Goal: Task Accomplishment & Management: Complete application form

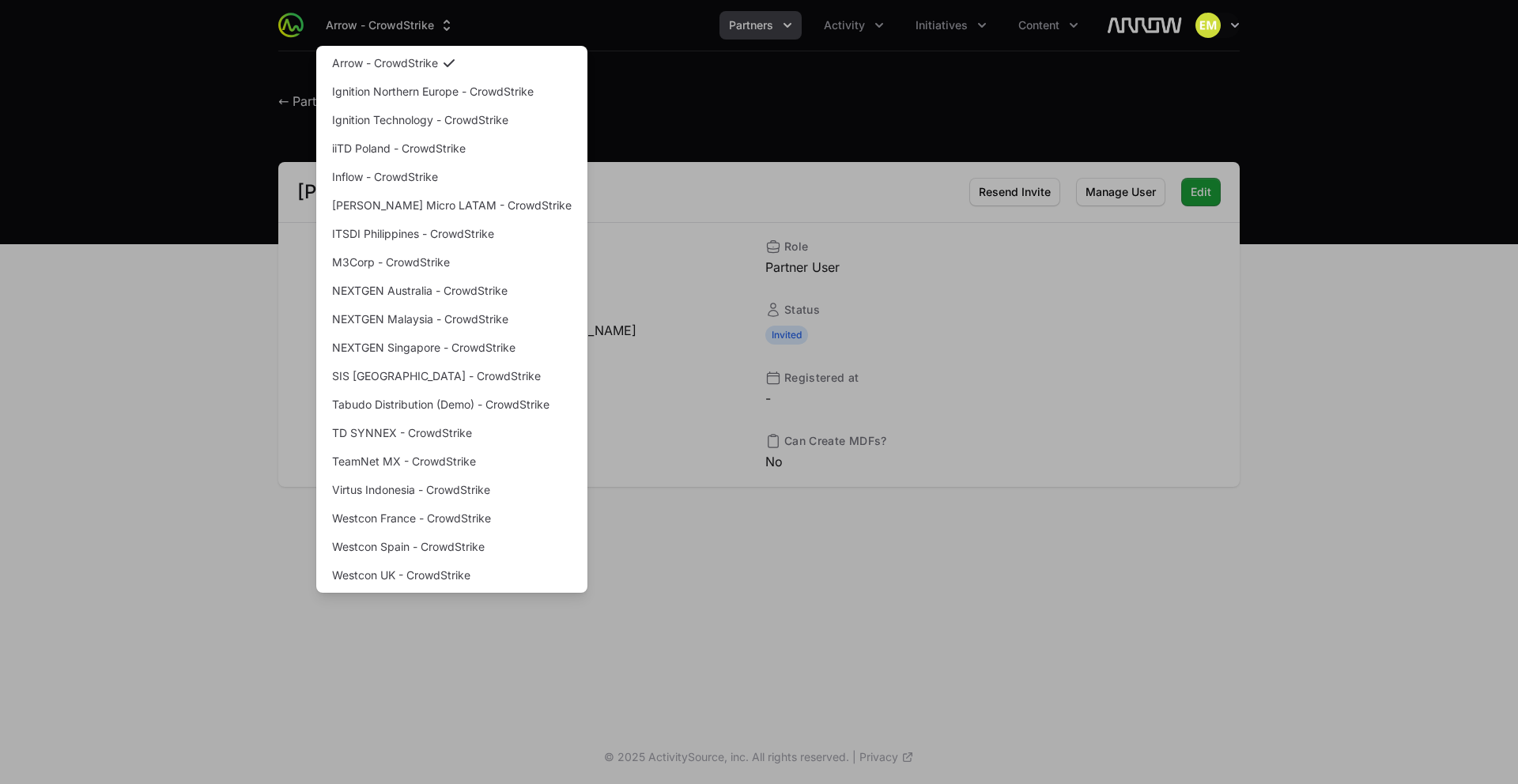
click at [764, 39] on div "Supplier switch menu" at bounding box center [759, 392] width 1518 height 784
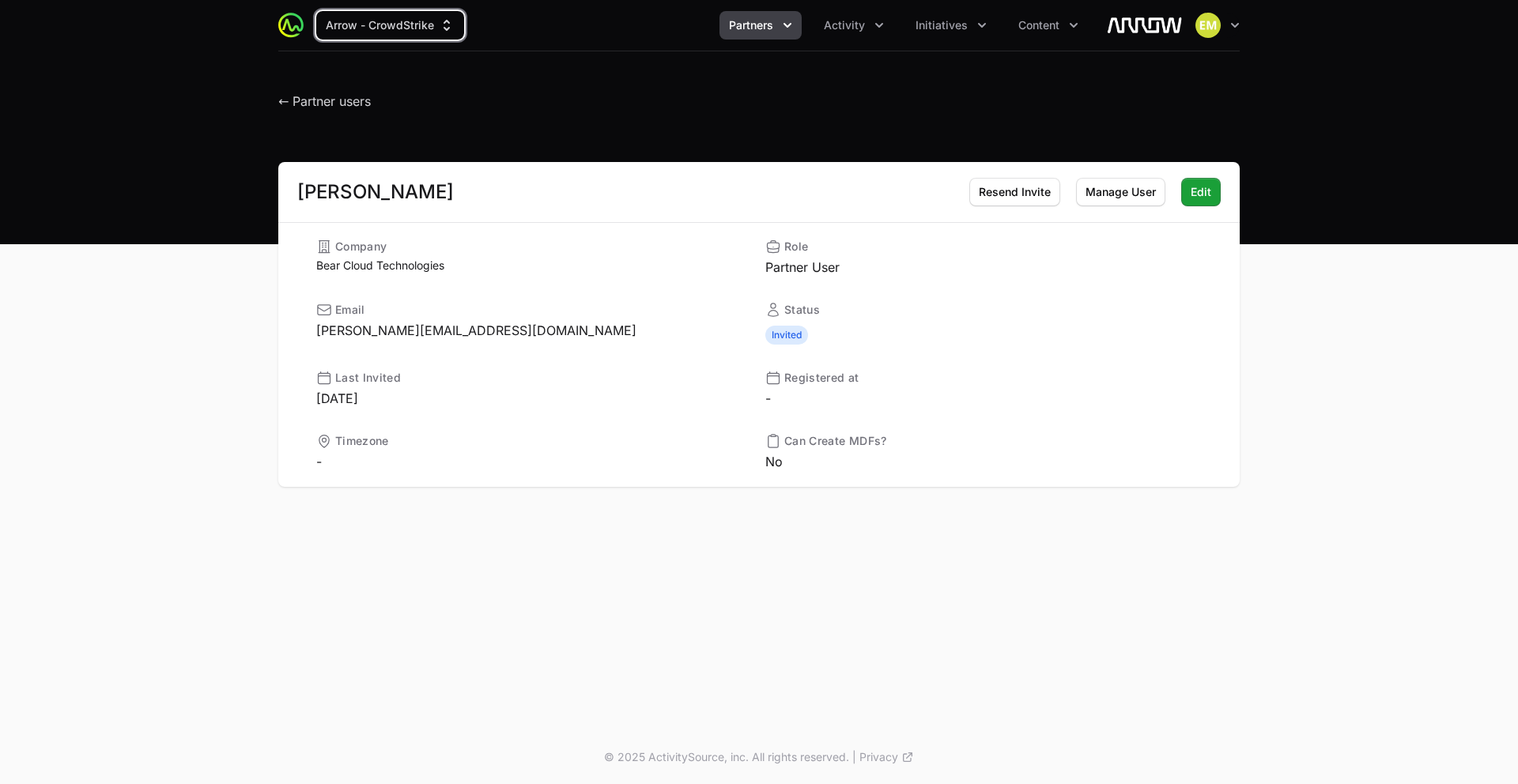
click at [762, 34] on button "Partners" at bounding box center [760, 24] width 82 height 28
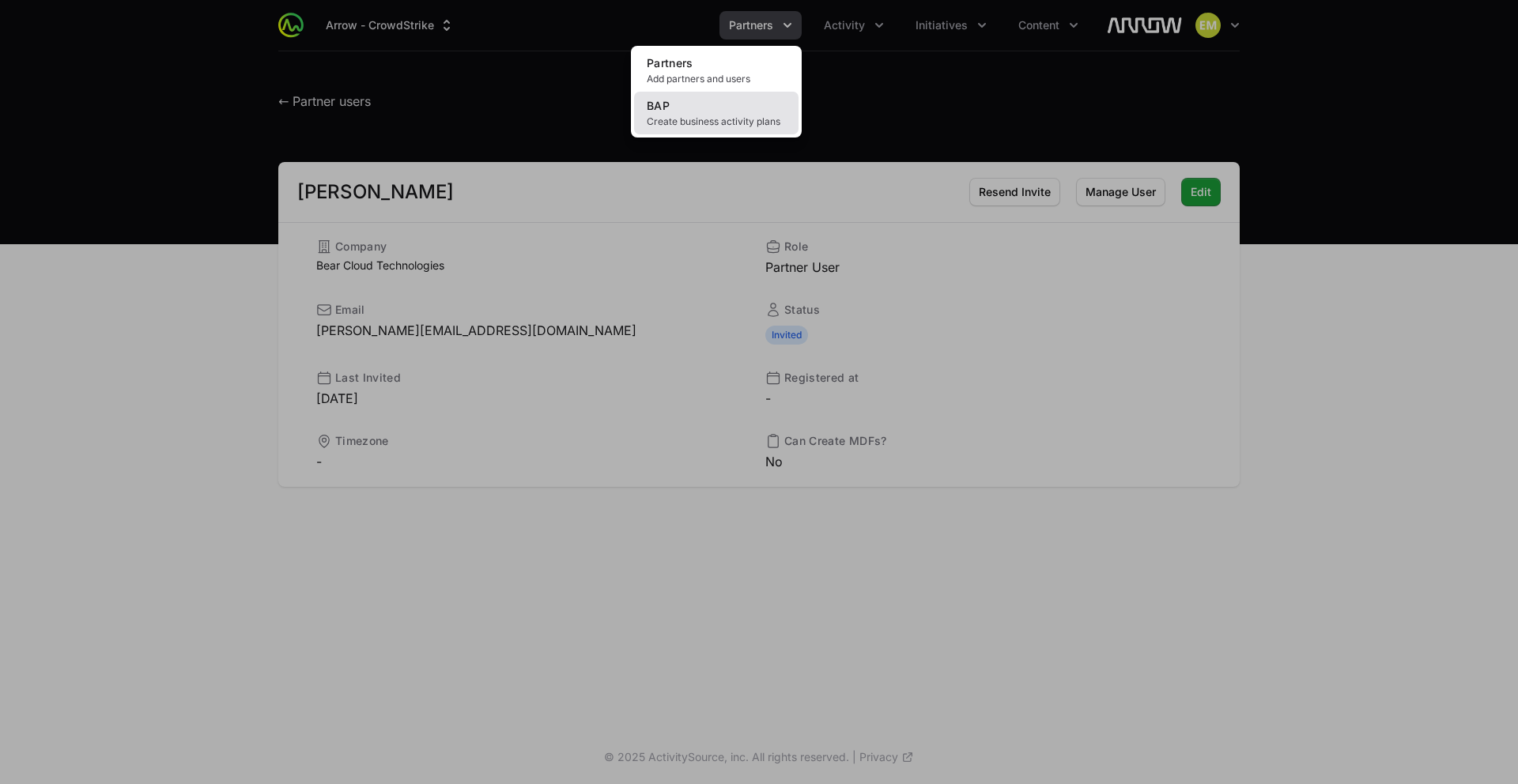
click at [707, 121] on span "Create business activity plans" at bounding box center [716, 121] width 139 height 13
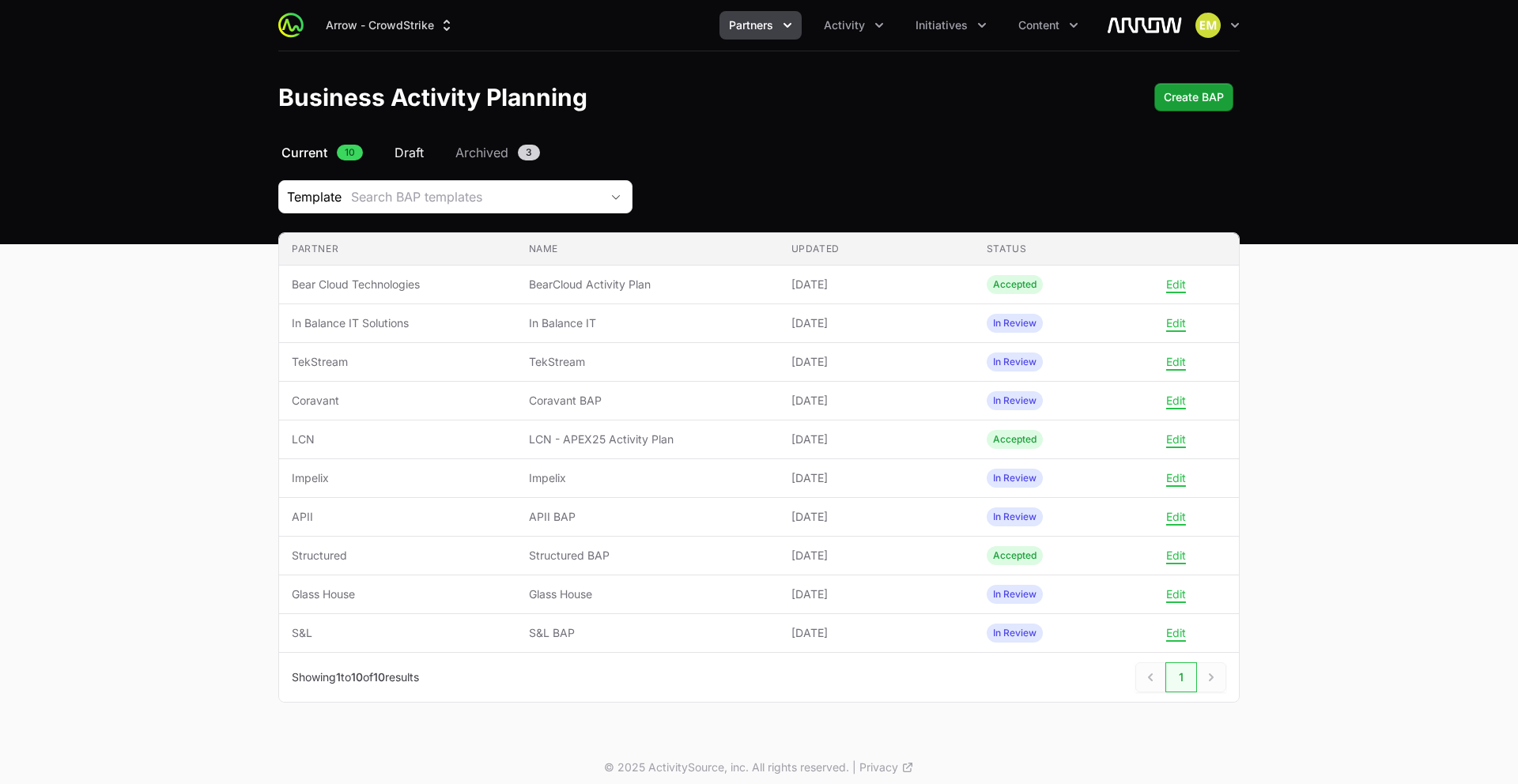
click at [410, 157] on span "Draft" at bounding box center [408, 152] width 29 height 19
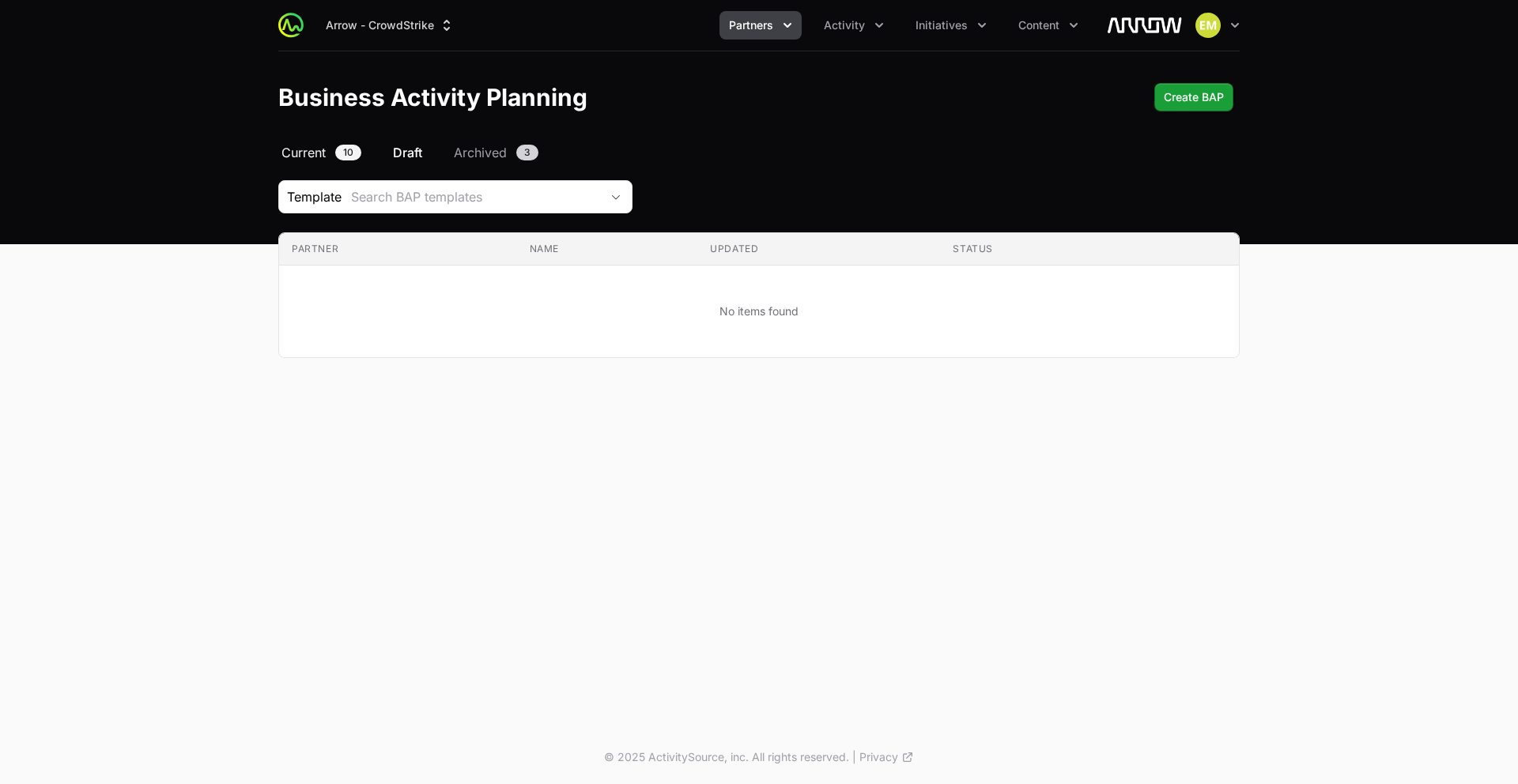
click at [317, 154] on span "Current" at bounding box center [303, 152] width 44 height 19
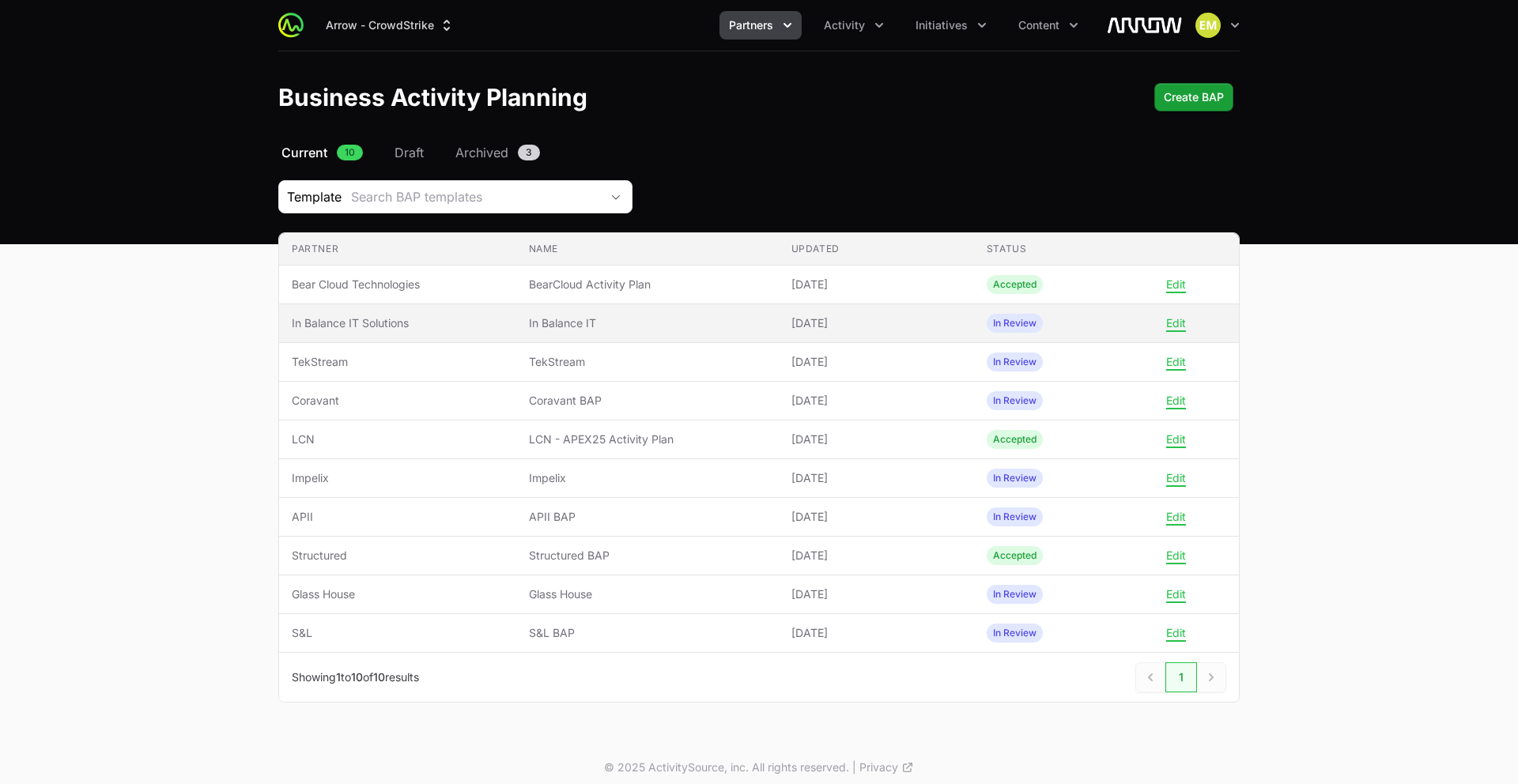
click at [478, 317] on span "In Balance IT Solutions" at bounding box center [398, 322] width 212 height 15
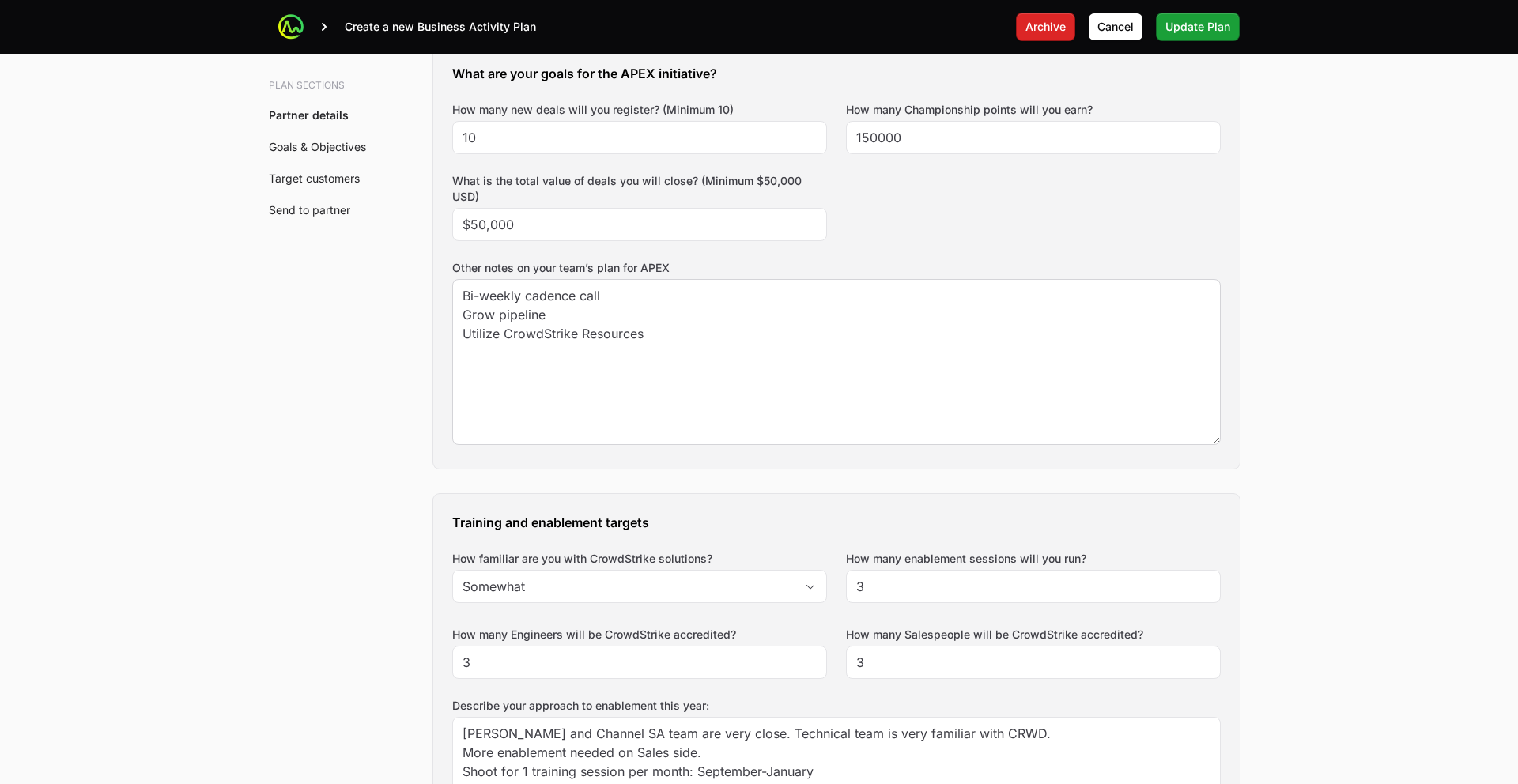
scroll to position [760, 0]
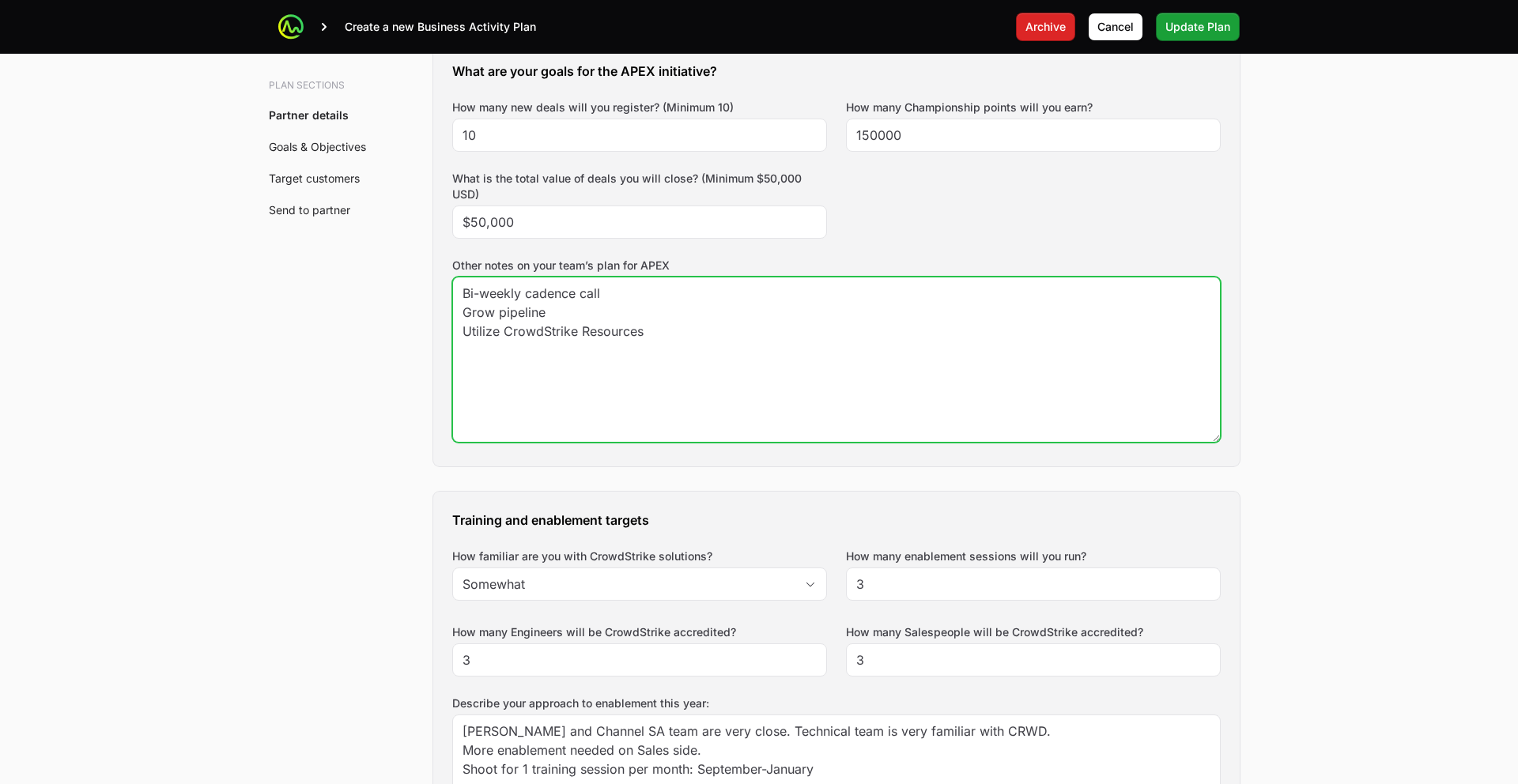
click at [546, 349] on textarea "Bi-weekly cadence call Grow pipeline Utilize CrowdStrike Resources" at bounding box center [836, 359] width 767 height 165
drag, startPoint x: 656, startPoint y: 342, endPoint x: 458, endPoint y: 295, distance: 203.5
click at [458, 295] on textarea "Bi-weekly cadence call Grow pipeline Utilize CrowdStrike Resources" at bounding box center [836, 359] width 767 height 165
click at [565, 326] on textarea "Bi-weekly cadence call Grow pipeline Utilize CrowdStrike Resources" at bounding box center [836, 359] width 767 height 165
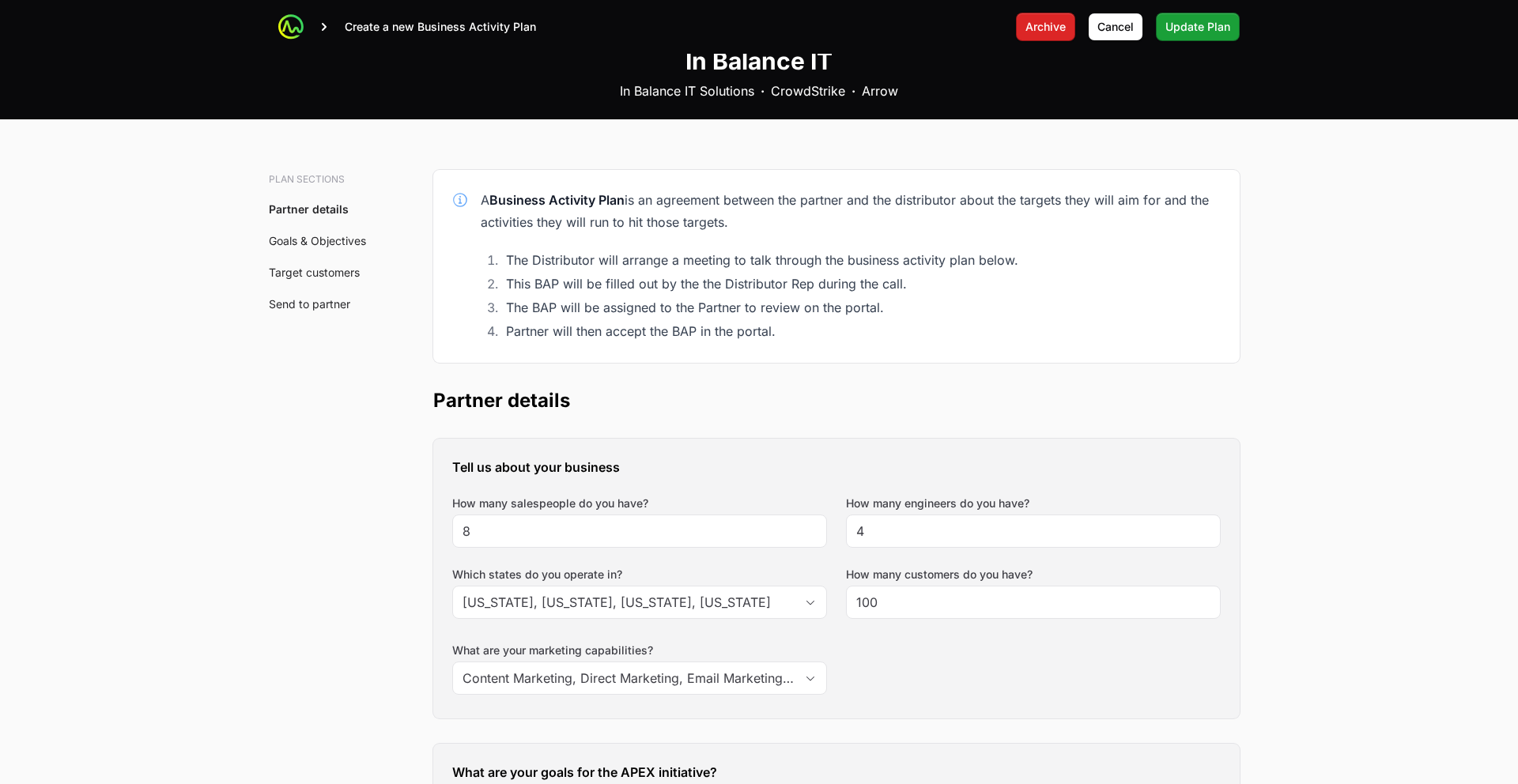
scroll to position [0, 0]
